Goal: Navigation & Orientation: Understand site structure

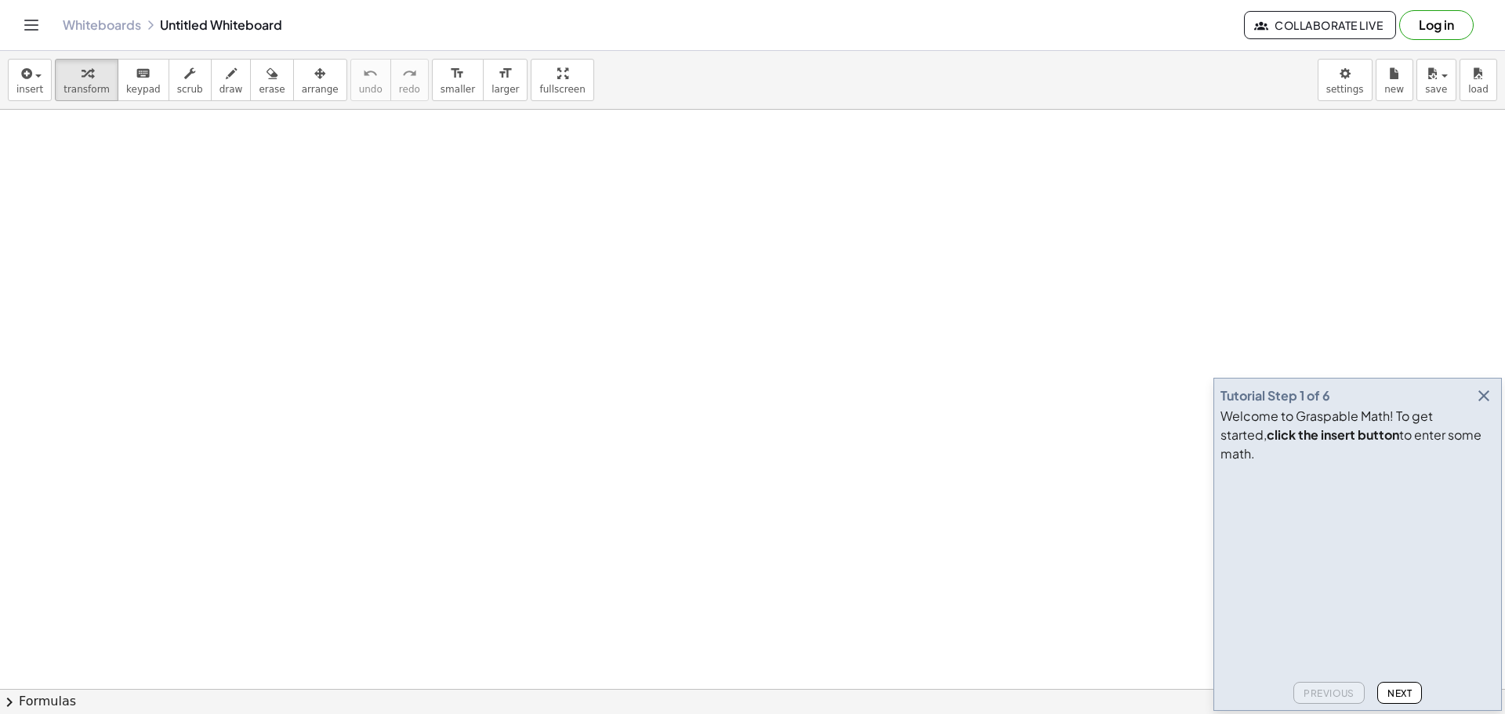
click at [27, 26] on icon "Toggle navigation" at bounding box center [31, 25] width 19 height 19
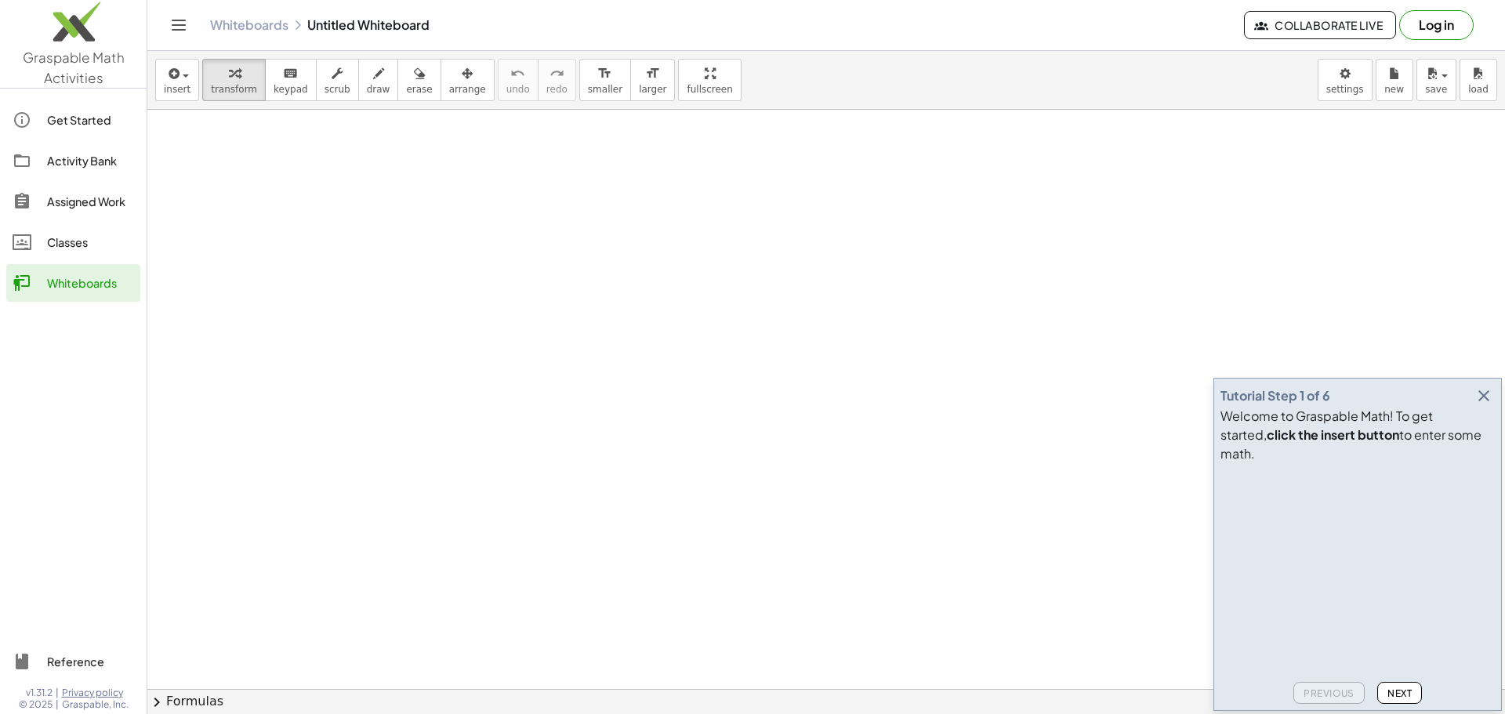
click at [69, 27] on img at bounding box center [73, 25] width 147 height 67
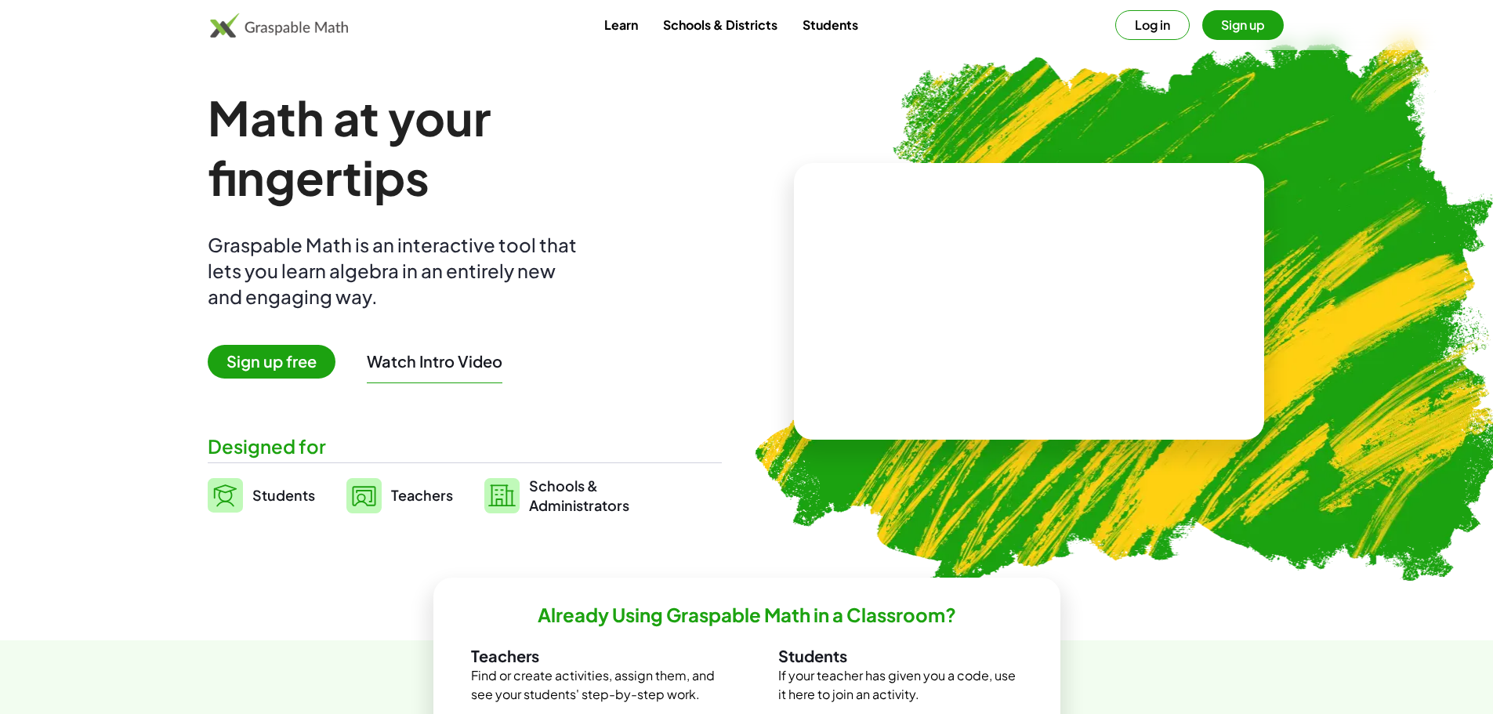
click at [622, 23] on link "Learn" at bounding box center [621, 24] width 59 height 29
click at [1250, 27] on button "Sign up" at bounding box center [1243, 25] width 82 height 30
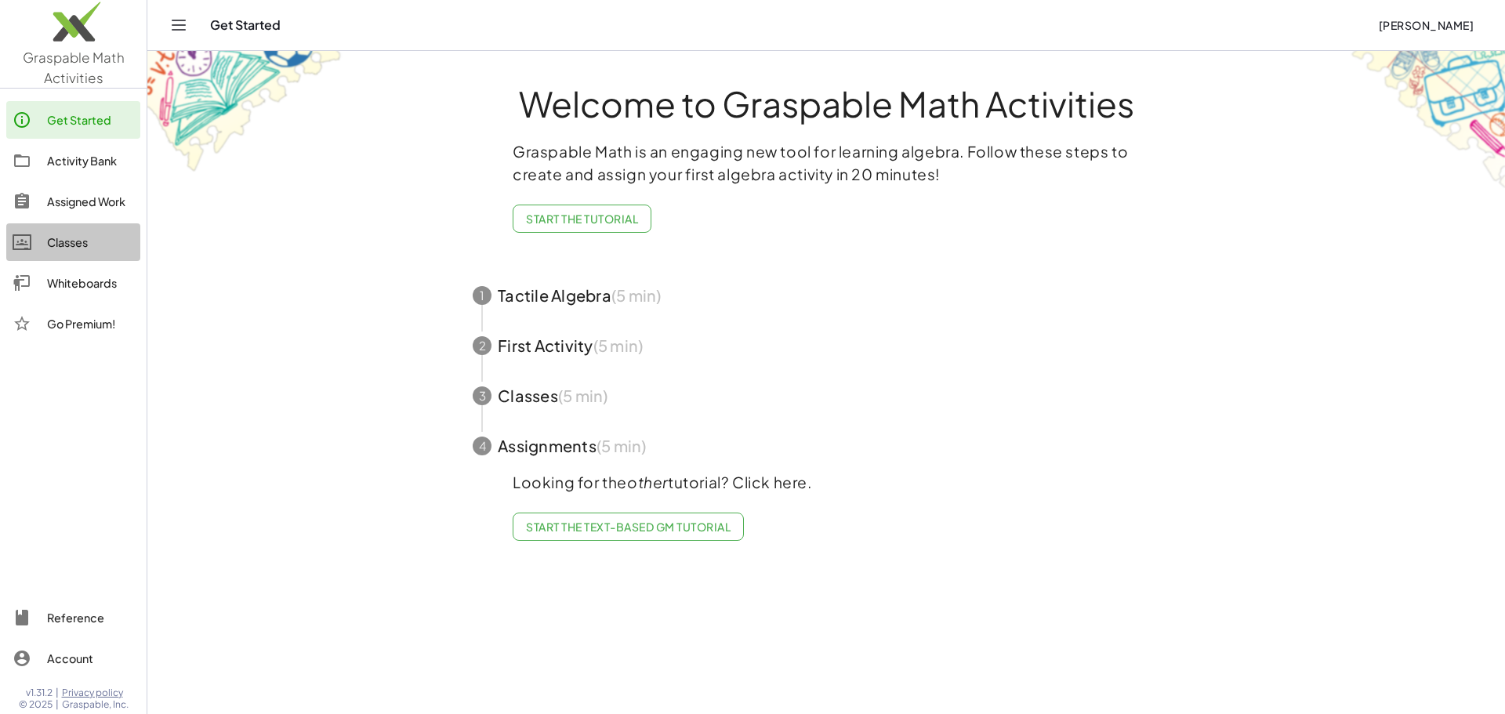
click at [67, 248] on div "Classes" at bounding box center [90, 242] width 87 height 19
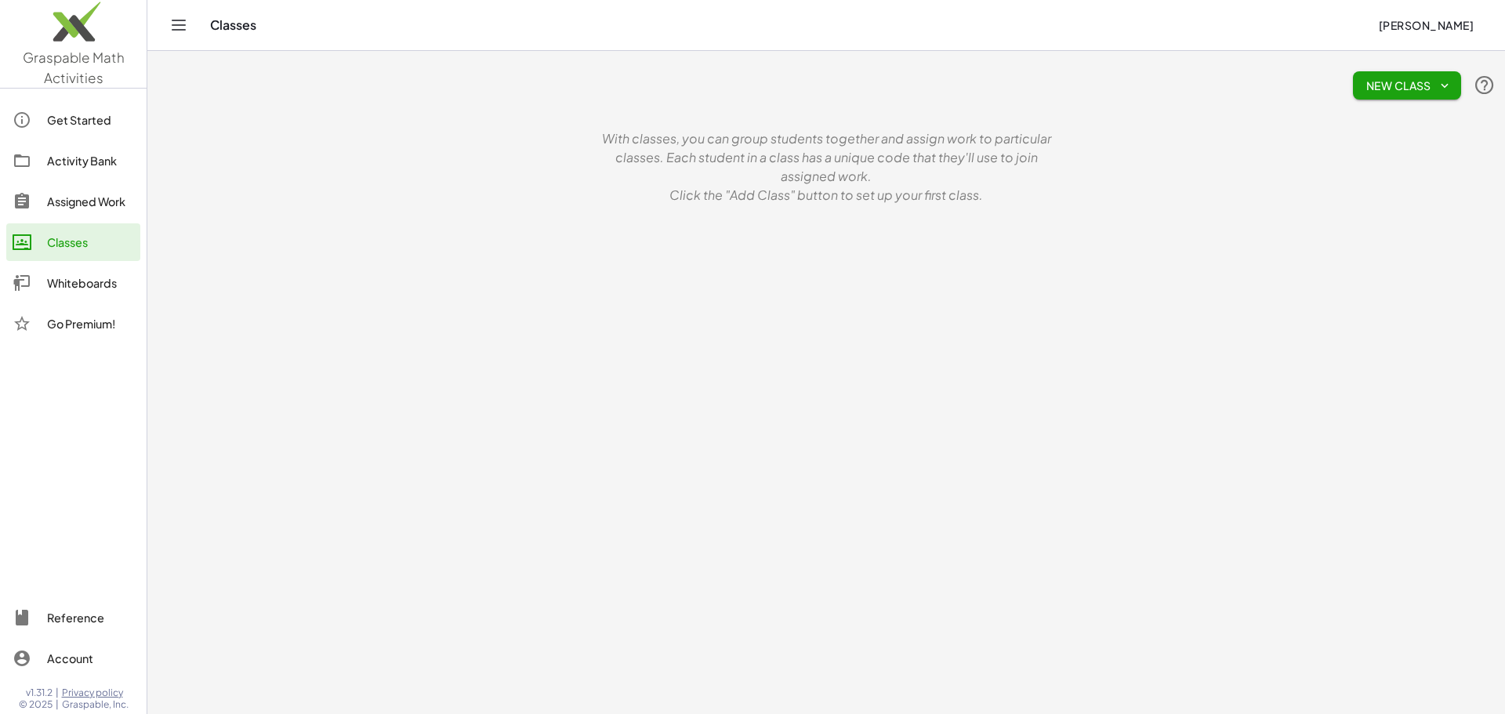
click at [70, 282] on div "Whiteboards" at bounding box center [90, 283] width 87 height 19
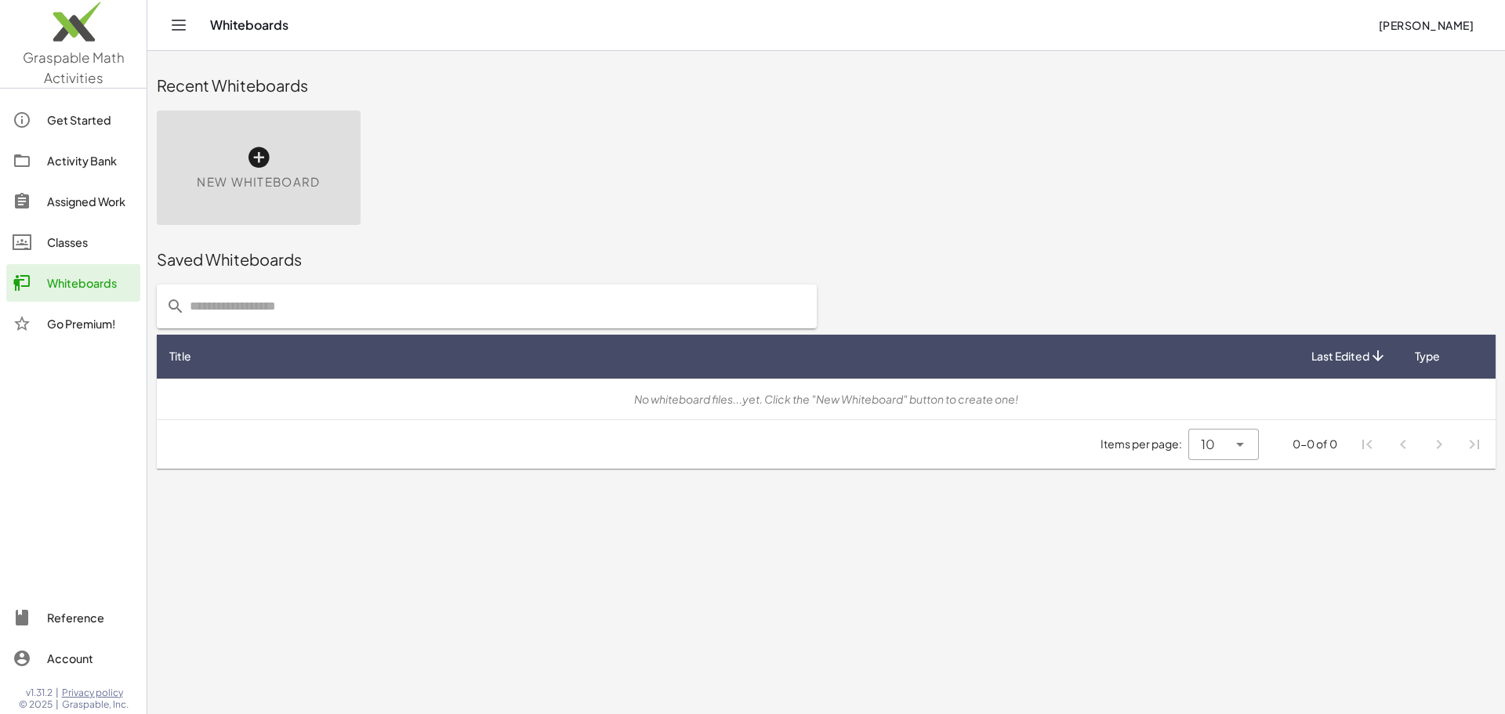
click at [75, 123] on div "Get Started" at bounding box center [90, 120] width 87 height 19
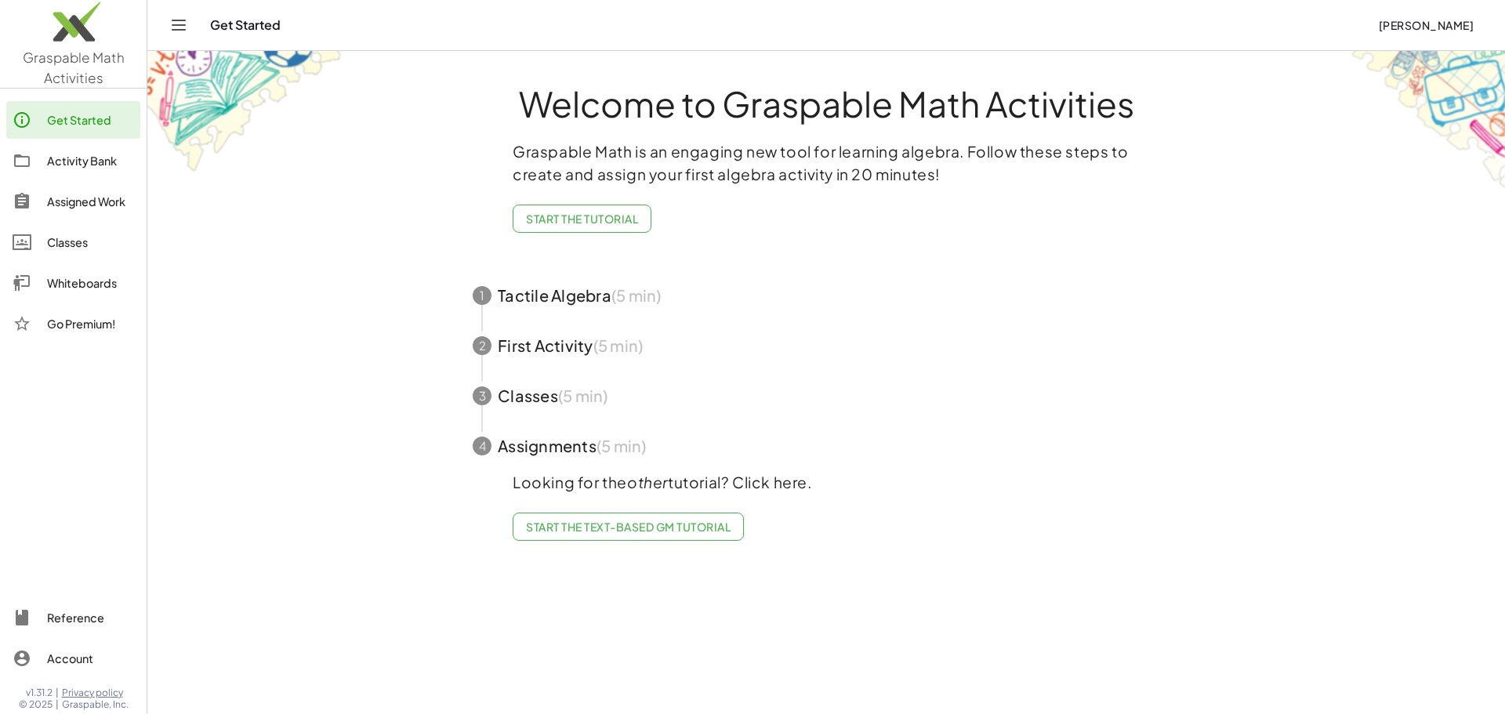
click at [66, 27] on img at bounding box center [73, 25] width 147 height 67
